Goal: Navigation & Orientation: Find specific page/section

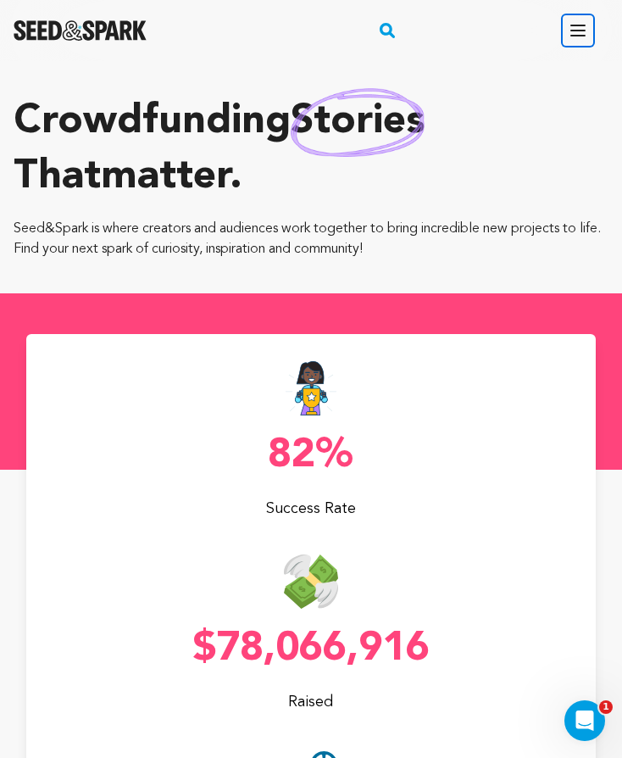
click at [576, 31] on icon "button" at bounding box center [578, 30] width 20 height 20
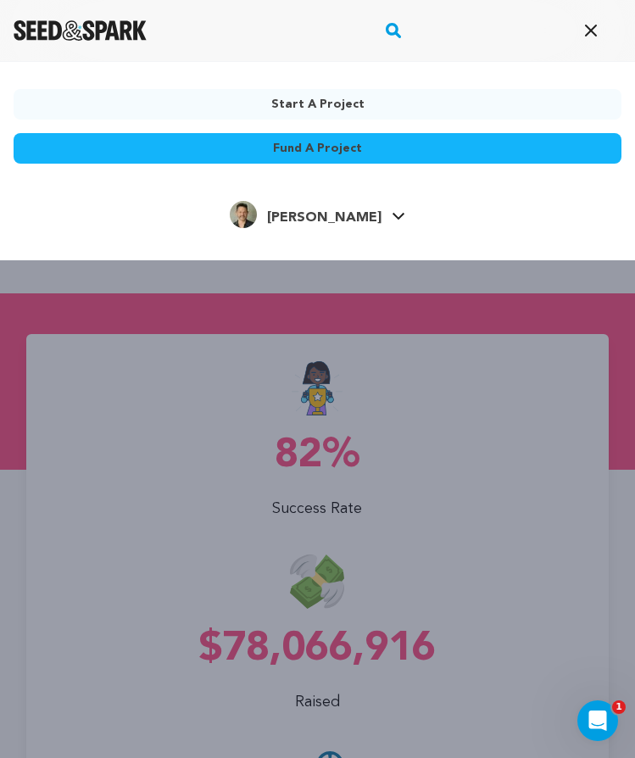
click at [392, 213] on icon at bounding box center [399, 216] width 14 height 8
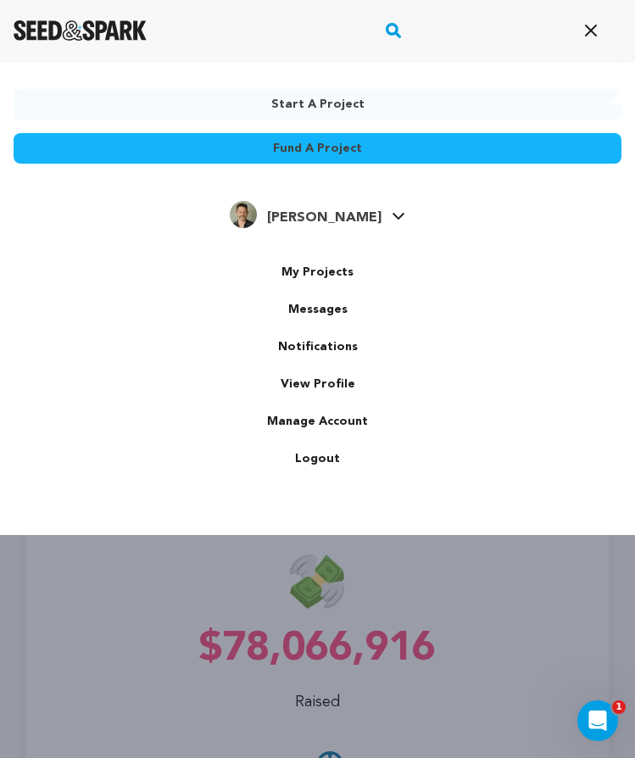
click at [320, 209] on h4 "[PERSON_NAME]" at bounding box center [324, 218] width 114 height 20
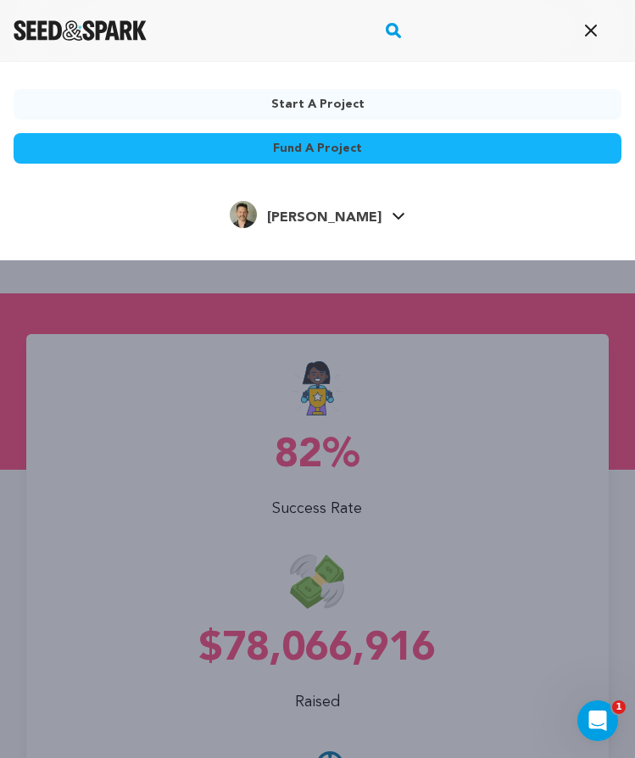
click at [483, 211] on div "[PERSON_NAME] [PERSON_NAME]" at bounding box center [318, 216] width 608 height 36
click at [591, 33] on icon "button" at bounding box center [591, 30] width 20 height 20
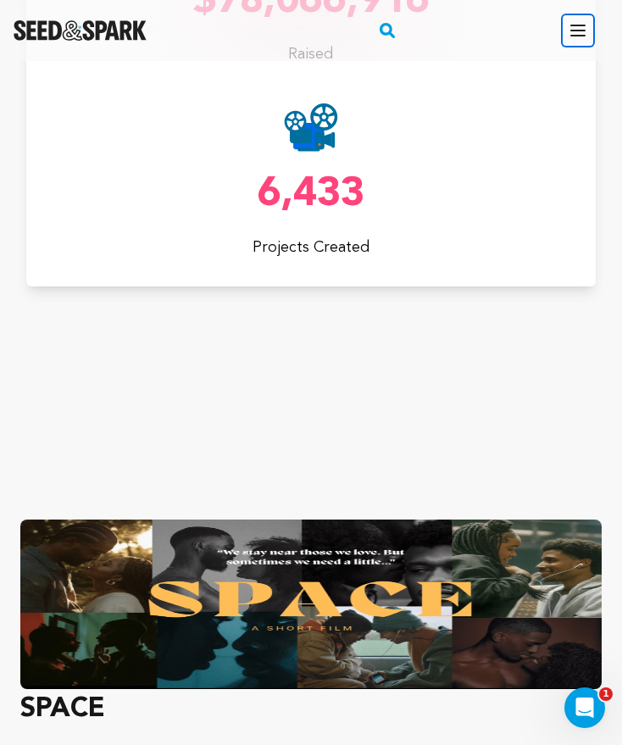
scroll to position [245, 0]
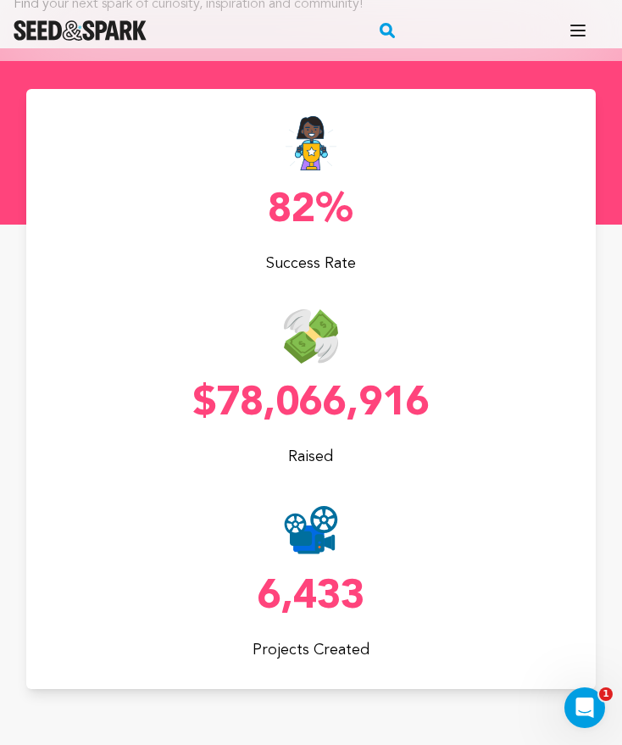
click at [305, 198] on p "82%" at bounding box center [311, 211] width 570 height 41
click at [288, 269] on p "Success Rate" at bounding box center [311, 264] width 570 height 24
drag, startPoint x: 292, startPoint y: 400, endPoint x: 308, endPoint y: 400, distance: 15.3
click at [293, 400] on p "$78,066,916" at bounding box center [311, 404] width 570 height 41
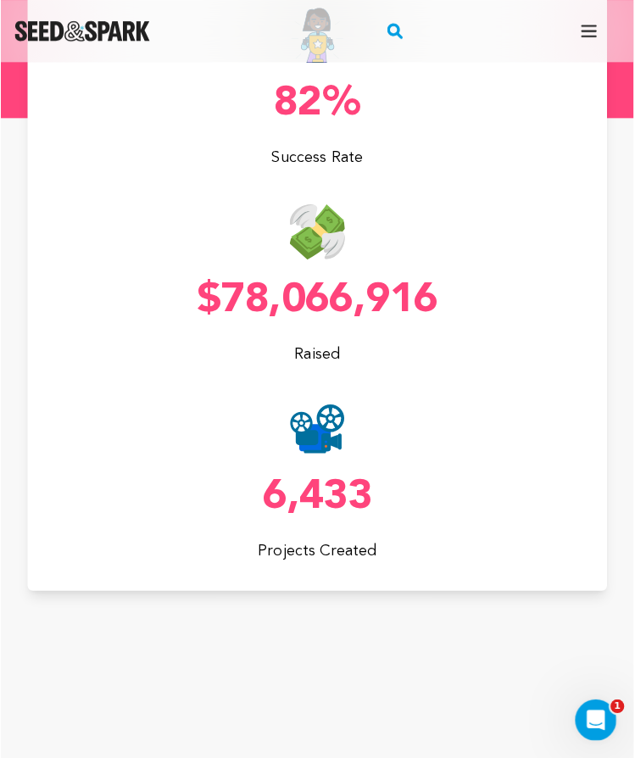
scroll to position [165, 0]
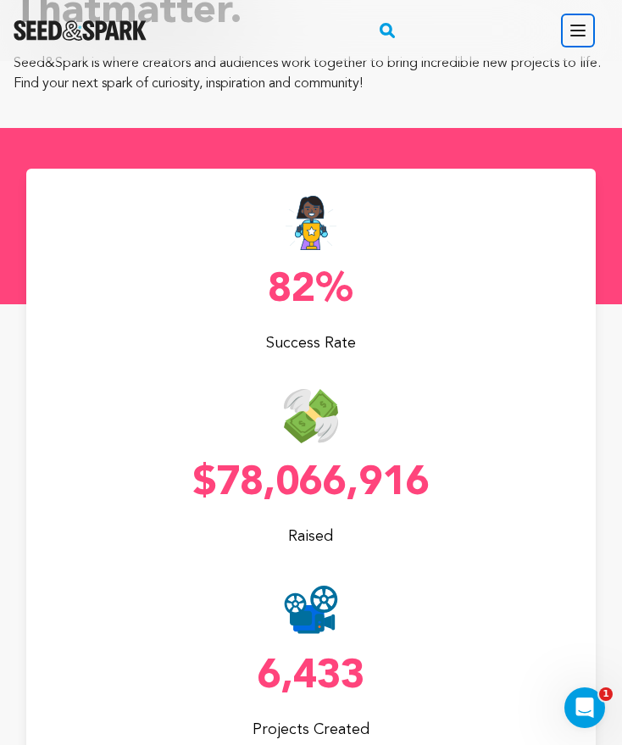
click at [574, 35] on icon "button" at bounding box center [578, 30] width 14 height 10
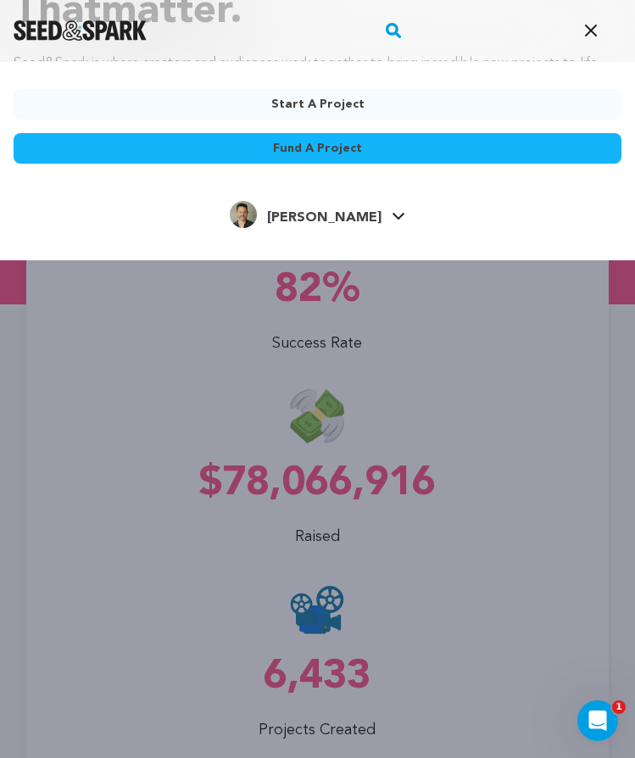
click at [333, 213] on span "[PERSON_NAME]" at bounding box center [324, 218] width 114 height 14
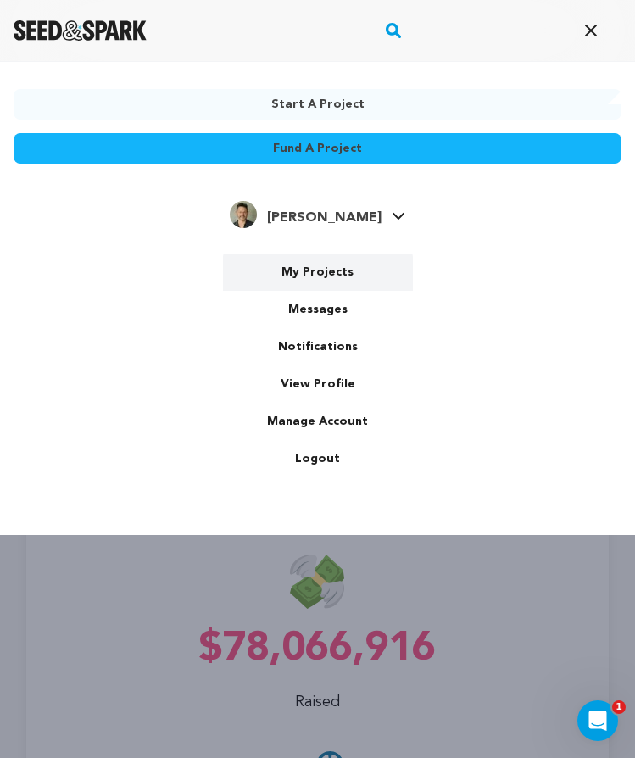
click at [326, 270] on link "My Projects" at bounding box center [318, 271] width 190 height 37
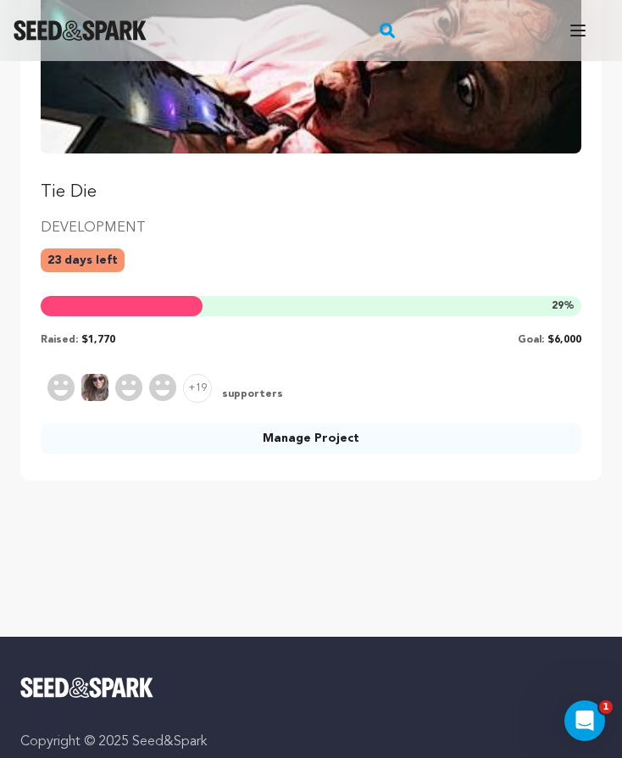
scroll to position [429, 0]
